Goal: Find specific page/section

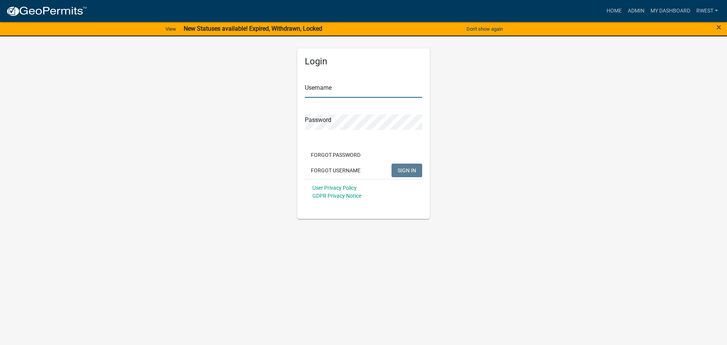
click at [321, 92] on input "Username" at bounding box center [363, 90] width 117 height 16
type input "rwest"
click at [391, 163] on button "SIGN IN" at bounding box center [406, 170] width 31 height 14
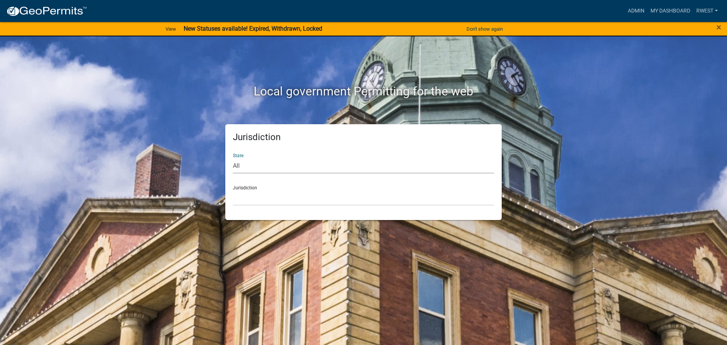
click at [274, 170] on select "All [US_STATE] [US_STATE] [US_STATE] [US_STATE] [US_STATE] [US_STATE] [US_STATE…" at bounding box center [363, 166] width 261 height 16
select select "[US_STATE]"
click at [233, 158] on select "All [US_STATE] [US_STATE] [US_STATE] [US_STATE] [US_STATE] [US_STATE] [US_STATE…" at bounding box center [363, 166] width 261 height 16
drag, startPoint x: 272, startPoint y: 172, endPoint x: 263, endPoint y: 201, distance: 30.3
click at [263, 201] on select "[GEOGRAPHIC_DATA], [US_STATE][PERSON_NAME][GEOGRAPHIC_DATA], [US_STATE][PERSON_…" at bounding box center [363, 198] width 261 height 16
